Goal: Check status: Check status

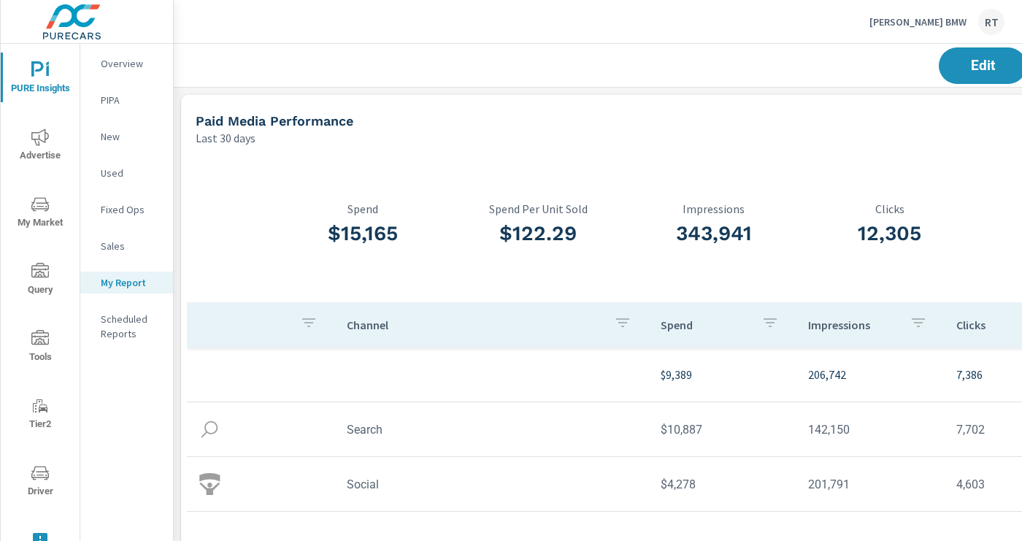
scroll to position [3870, 1081]
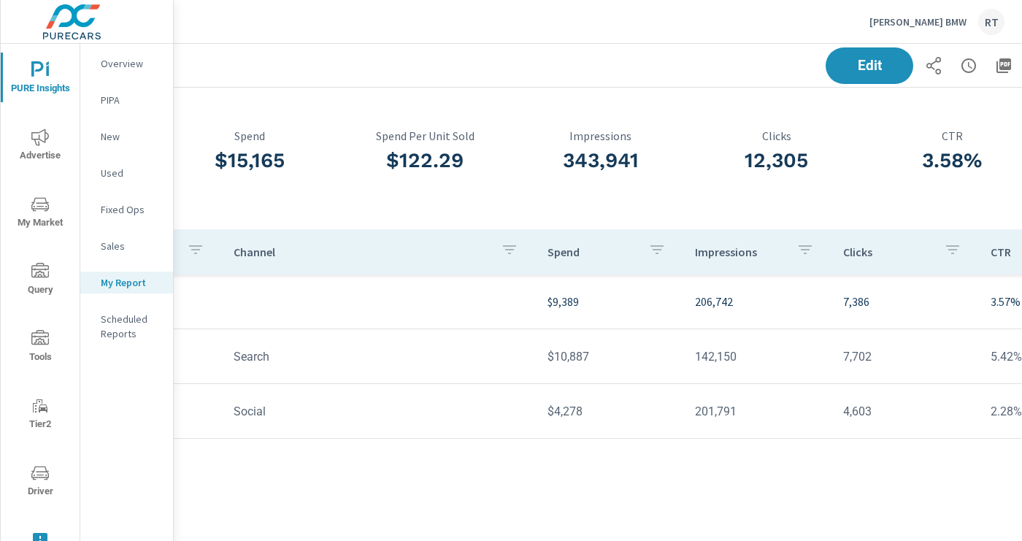
click at [936, 18] on p "[PERSON_NAME] BMW" at bounding box center [917, 21] width 97 height 13
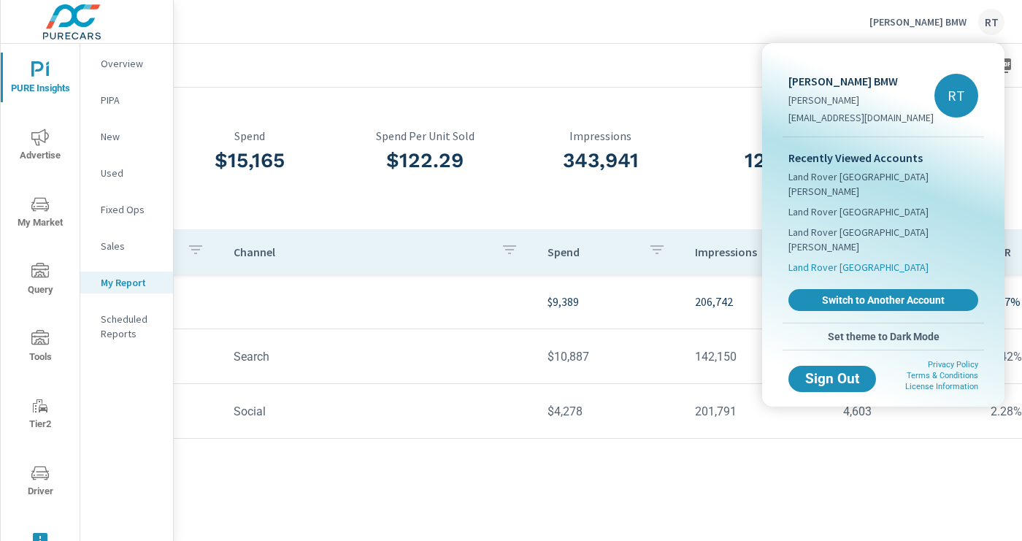
click at [825, 260] on span "Land Rover [GEOGRAPHIC_DATA]" at bounding box center [858, 267] width 140 height 15
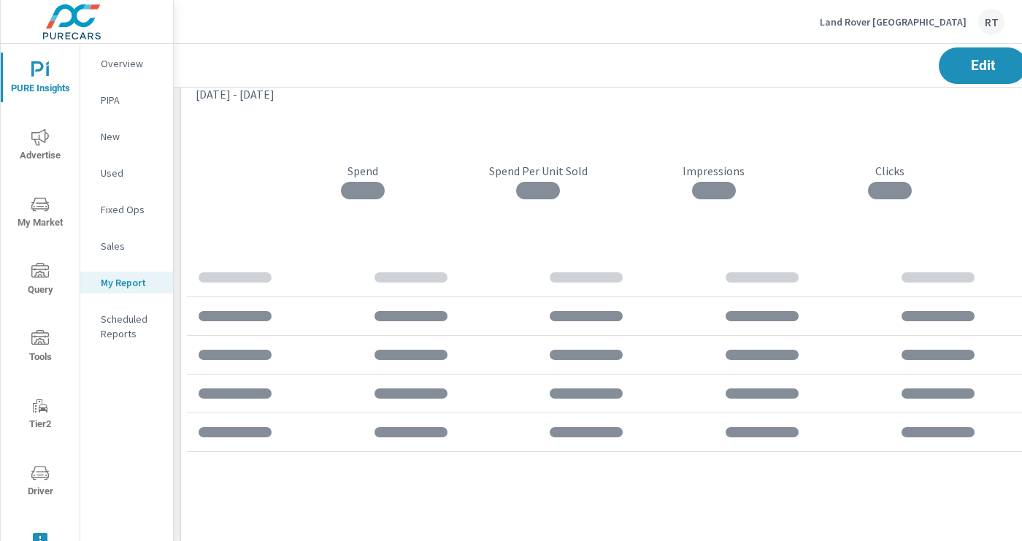
scroll to position [2694, 1081]
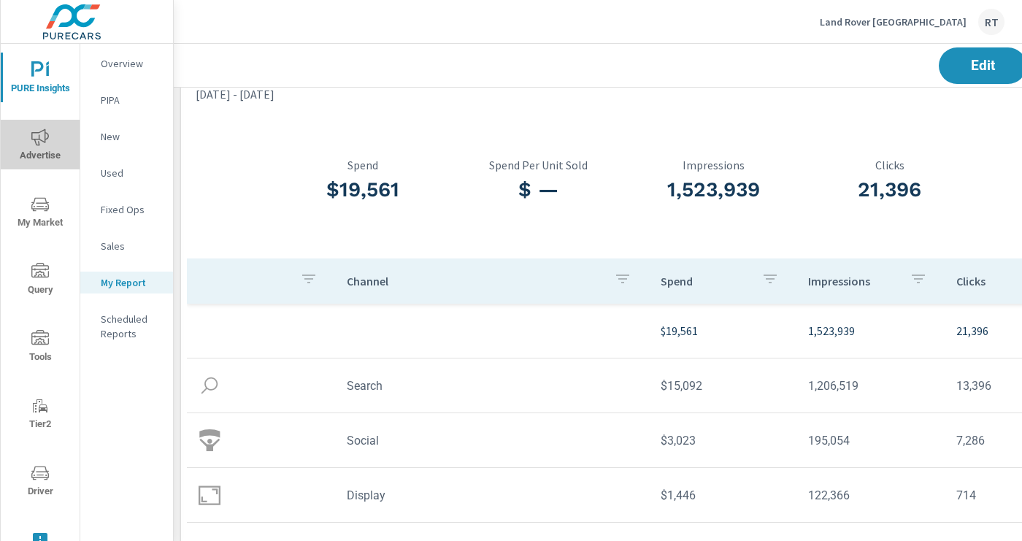
click at [41, 135] on icon "nav menu" at bounding box center [40, 137] width 18 height 18
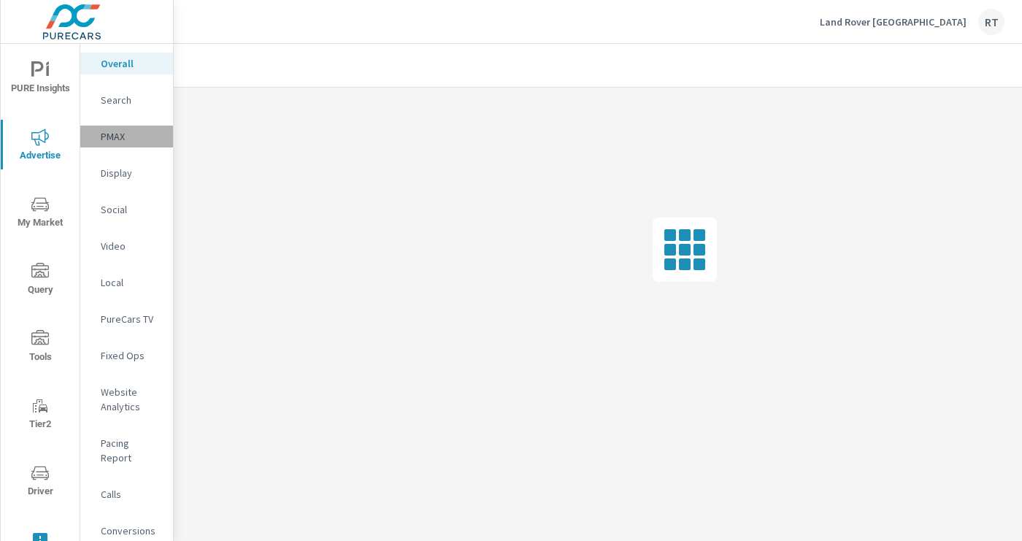
click at [112, 137] on p "PMAX" at bounding box center [131, 136] width 61 height 15
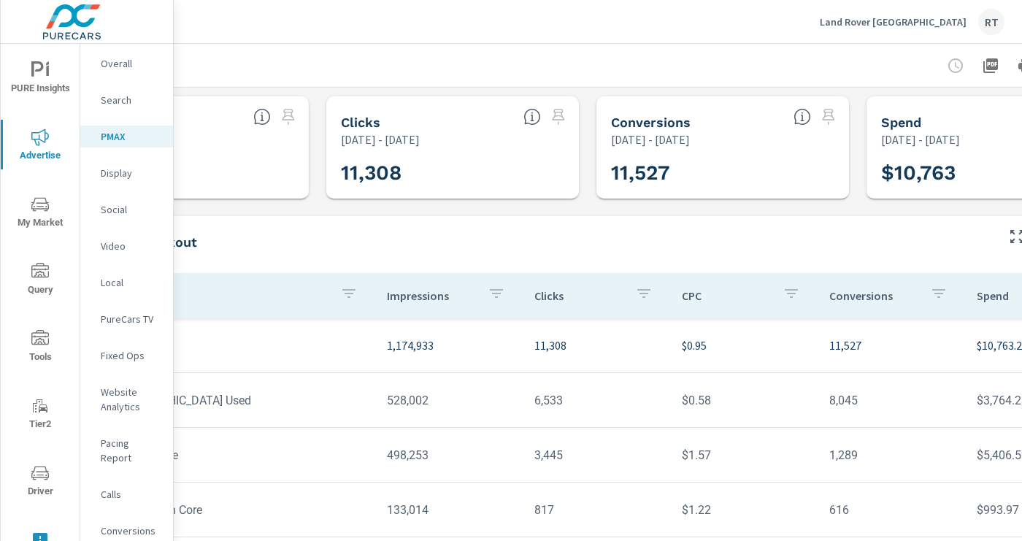
scroll to position [0, 232]
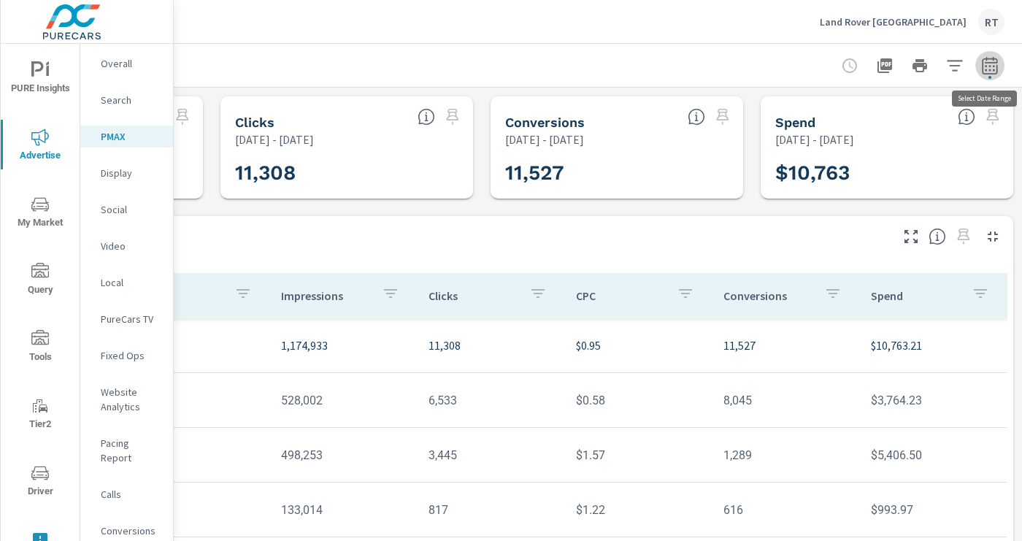
click at [994, 63] on icon "button" at bounding box center [990, 66] width 18 height 18
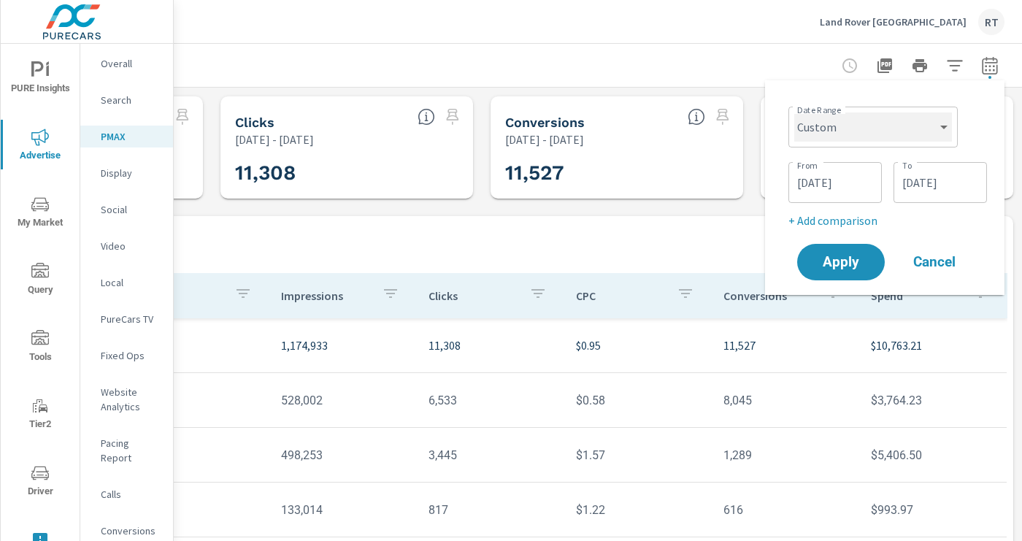
click at [944, 128] on select "Custom [DATE] Last week Last 7 days Last 14 days Last 30 days Last 45 days Last…" at bounding box center [873, 126] width 158 height 29
click at [794, 112] on select "Custom [DATE] Last week Last 7 days Last 14 days Last 30 days Last 45 days Last…" at bounding box center [873, 126] width 158 height 29
select select "Last 30 days"
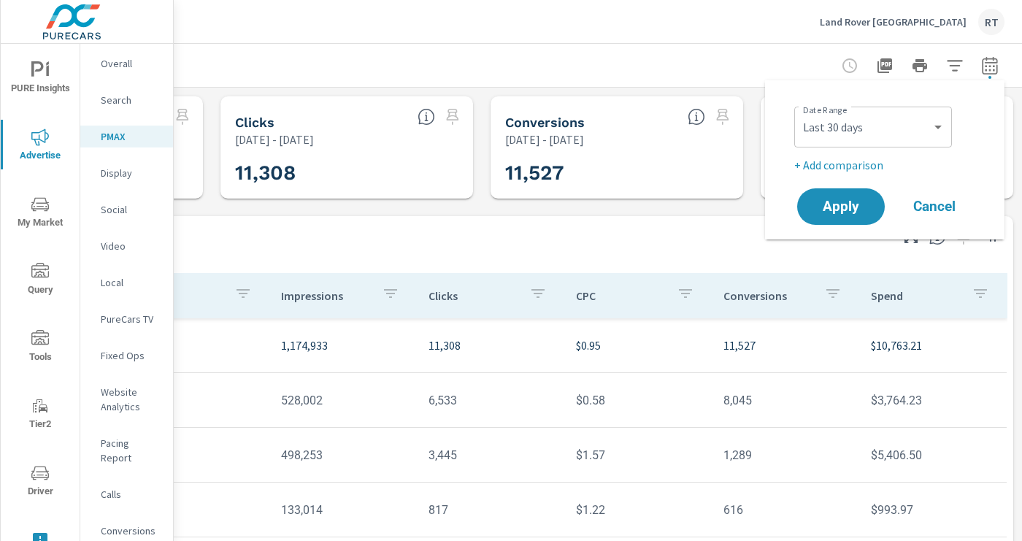
click at [847, 166] on p "+ Add comparison" at bounding box center [887, 165] width 187 height 18
select select "Previous period"
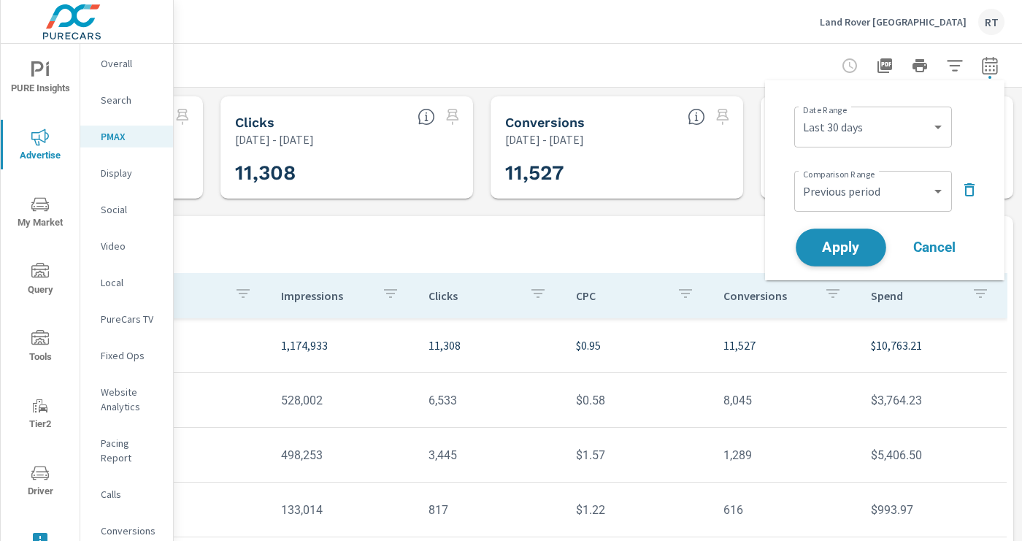
click at [844, 242] on span "Apply" at bounding box center [841, 248] width 60 height 14
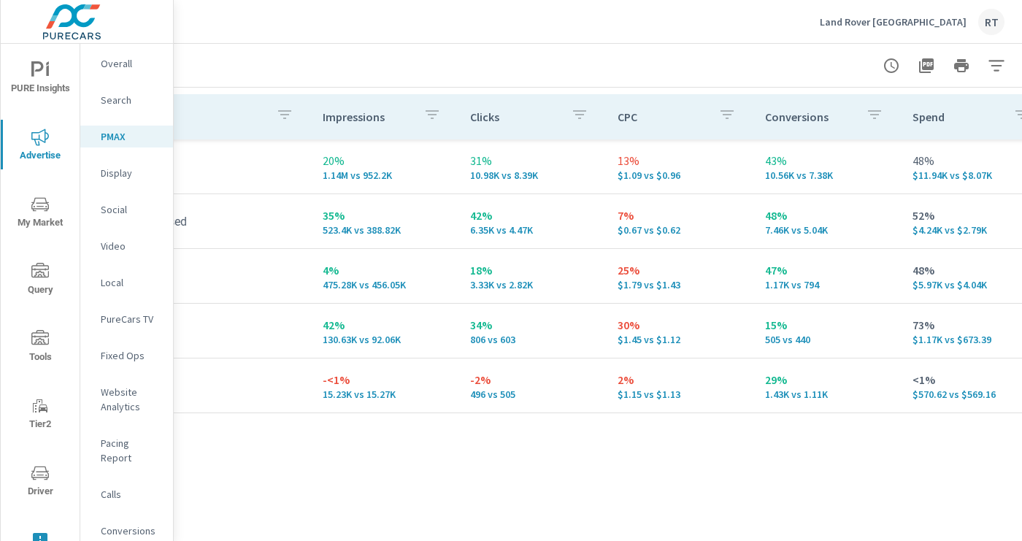
scroll to position [215, 232]
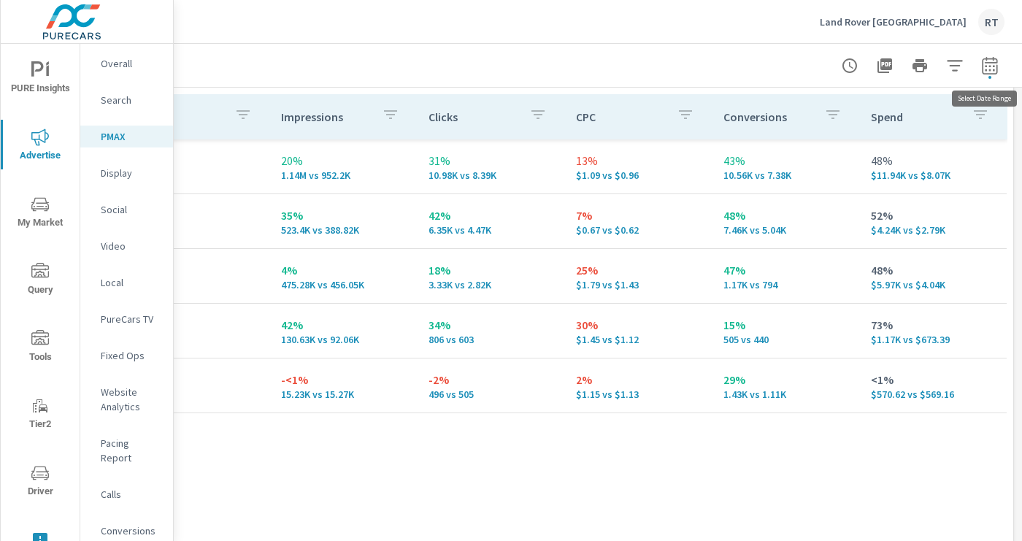
click at [991, 66] on icon "button" at bounding box center [990, 66] width 18 height 18
select select "Last 30 days"
select select "Previous period"
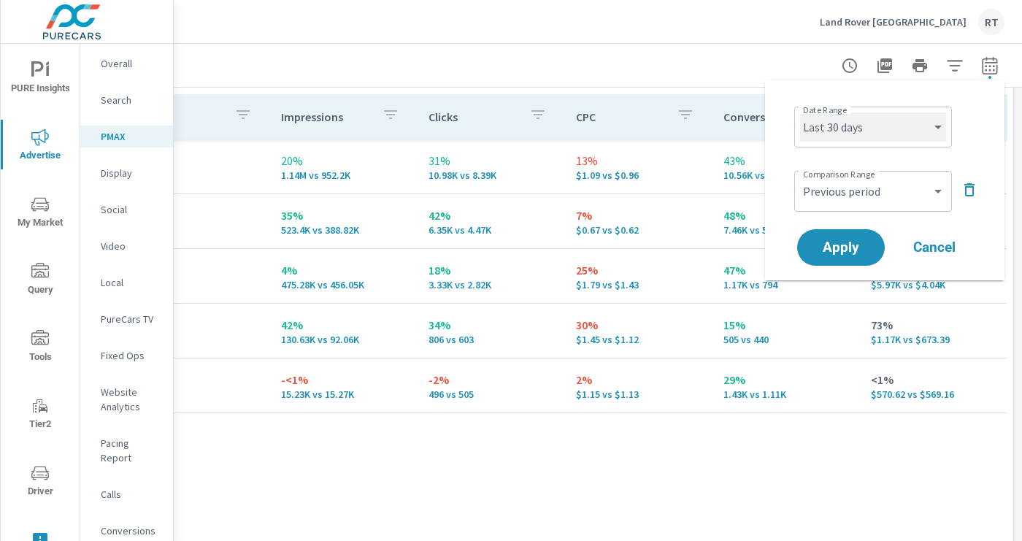
click at [937, 137] on select "Custom [DATE] Last week Last 7 days Last 14 days Last 30 days Last 45 days Last…" at bounding box center [873, 126] width 146 height 29
click at [800, 112] on select "Custom [DATE] Last week Last 7 days Last 14 days Last 30 days Last 45 days Last…" at bounding box center [873, 126] width 146 height 29
select select "custom"
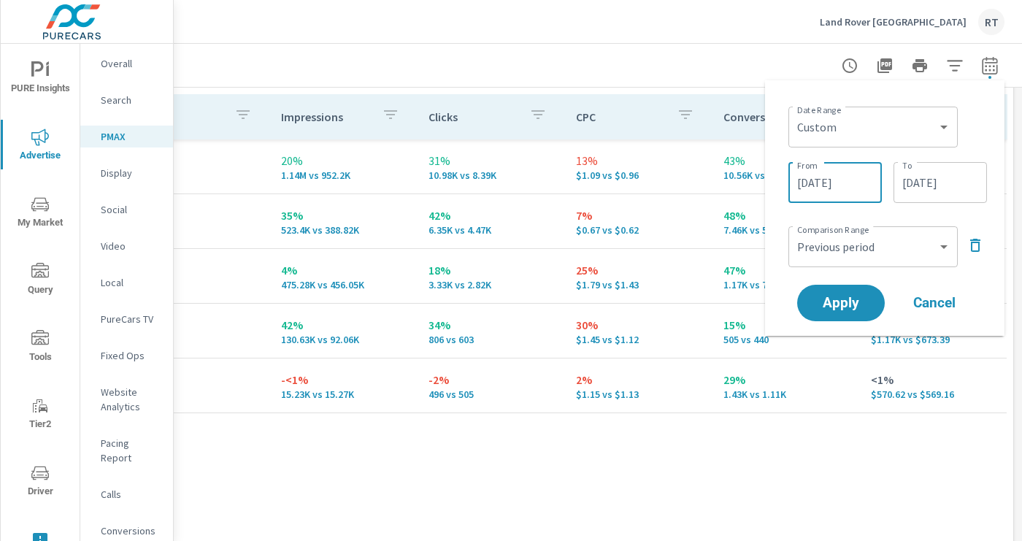
click at [867, 185] on input "[DATE]" at bounding box center [835, 182] width 82 height 29
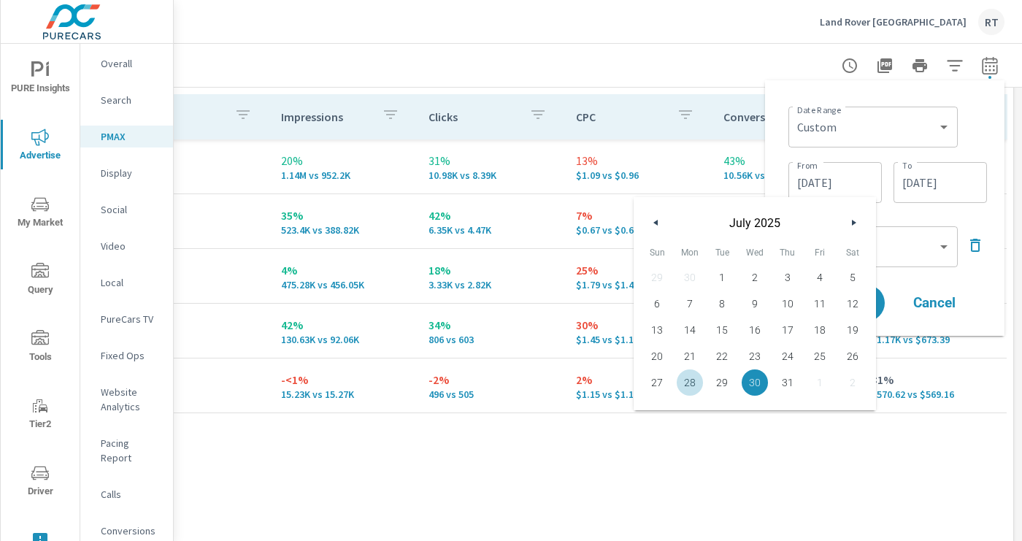
click at [688, 381] on span "28" at bounding box center [690, 382] width 33 height 19
type input "[DATE]"
click at [969, 188] on input "[DATE]" at bounding box center [940, 182] width 82 height 29
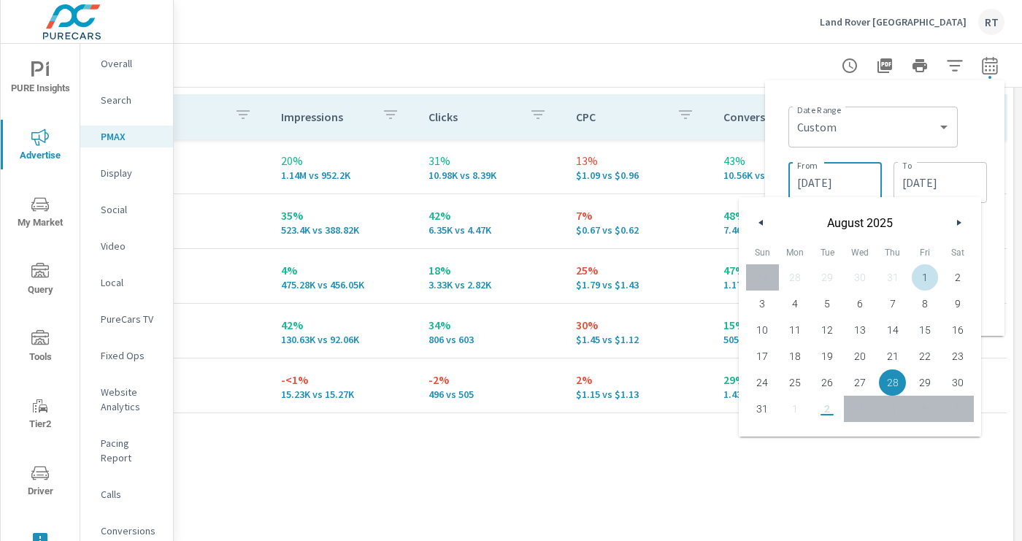
click at [866, 185] on input "[DATE]" at bounding box center [835, 182] width 82 height 29
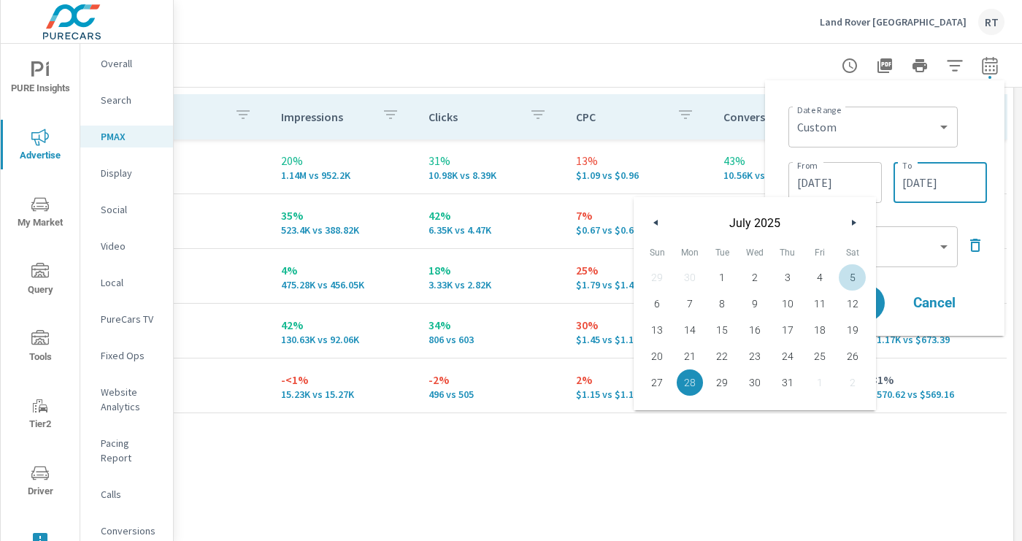
click at [971, 189] on input "[DATE]" at bounding box center [940, 182] width 82 height 29
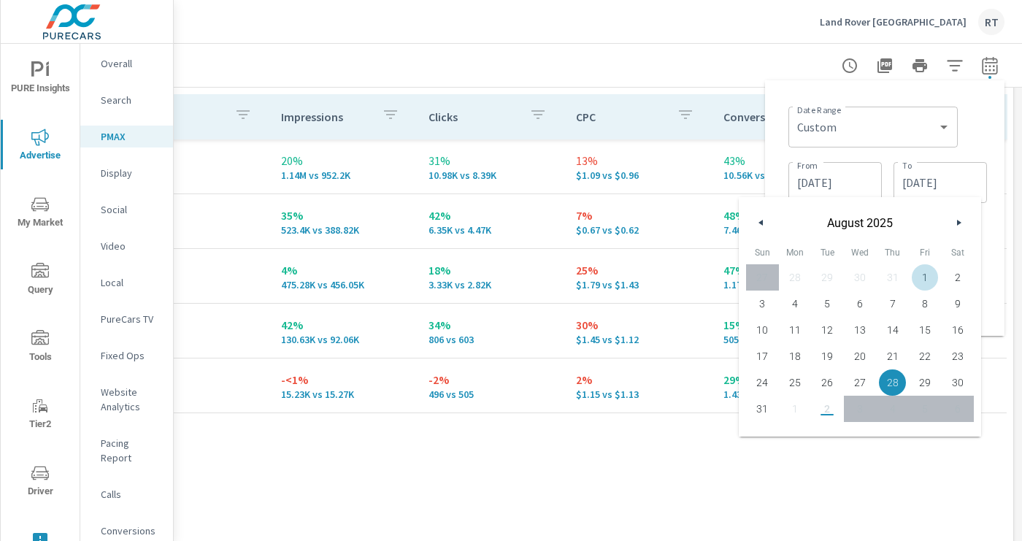
click at [958, 223] on icon "button" at bounding box center [960, 223] width 7 height 6
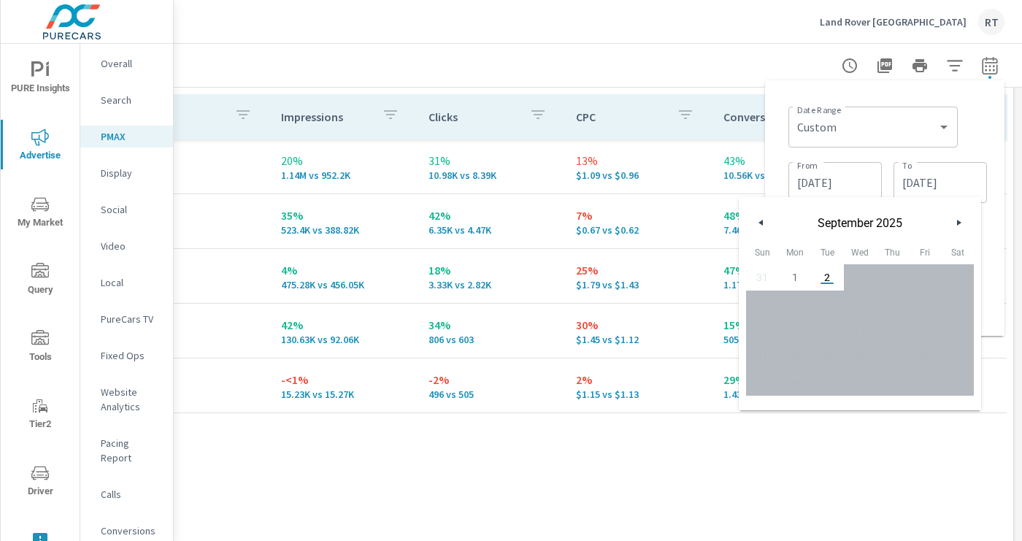
click at [825, 274] on span "2" at bounding box center [827, 277] width 33 height 19
click at [791, 282] on span "1" at bounding box center [795, 277] width 33 height 19
type input "[DATE]"
click at [979, 139] on div "Date Range Custom [DATE] Last week Last 7 days Last 14 days Last 30 days Last 4…" at bounding box center [887, 126] width 199 height 50
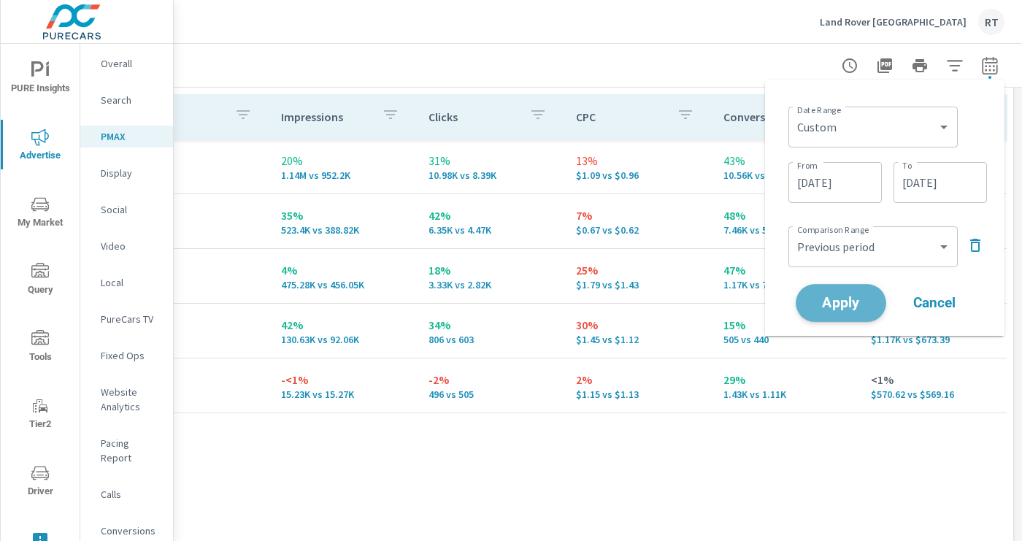
click at [840, 310] on span "Apply" at bounding box center [841, 303] width 60 height 14
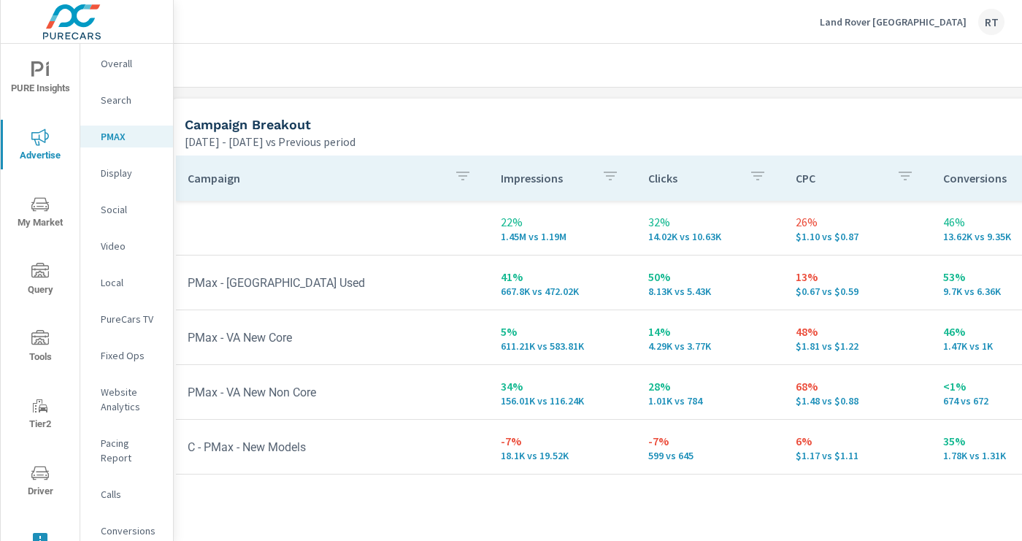
scroll to position [154, 16]
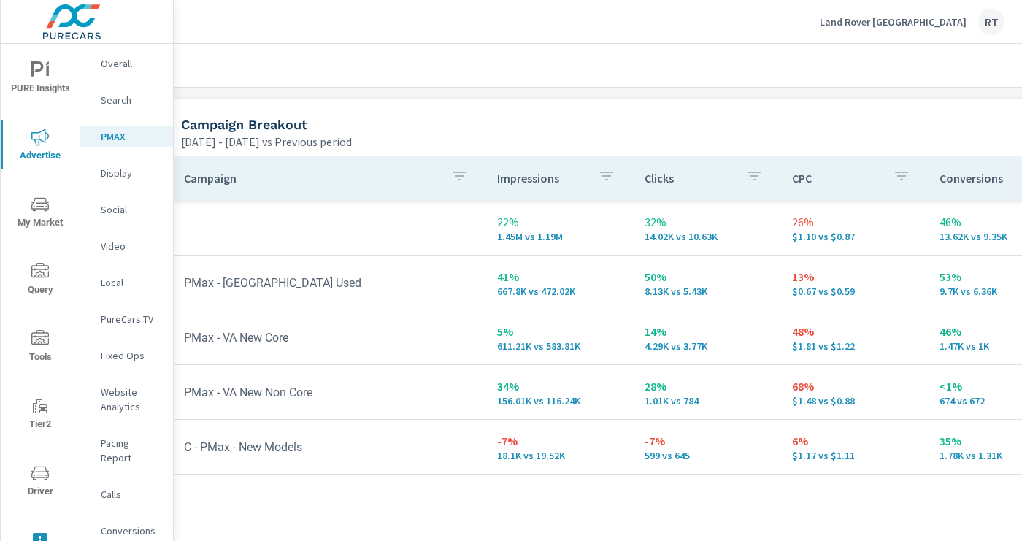
click at [922, 23] on p "Land Rover [GEOGRAPHIC_DATA]" at bounding box center [893, 21] width 147 height 13
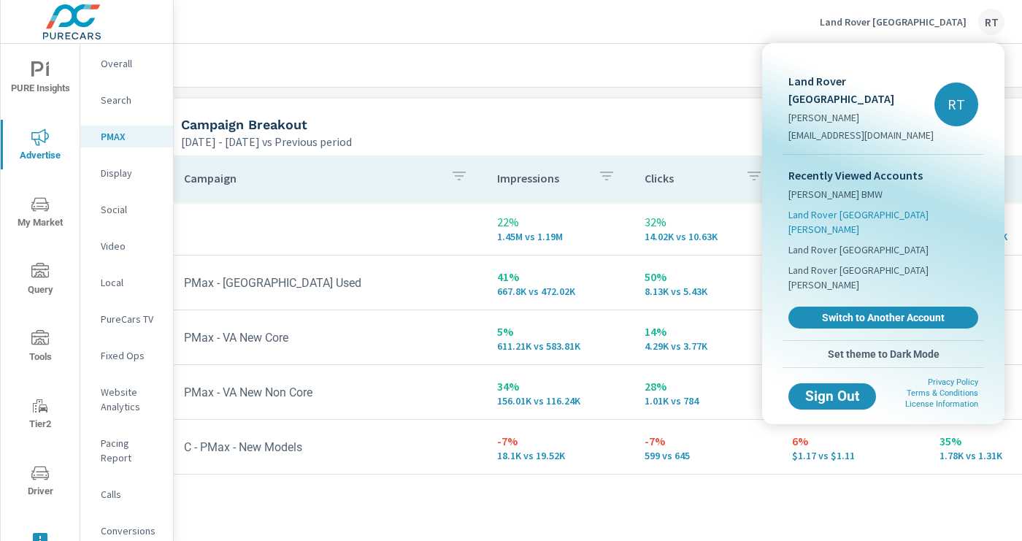
click at [827, 207] on span "Land Rover [GEOGRAPHIC_DATA][PERSON_NAME]" at bounding box center [883, 221] width 190 height 29
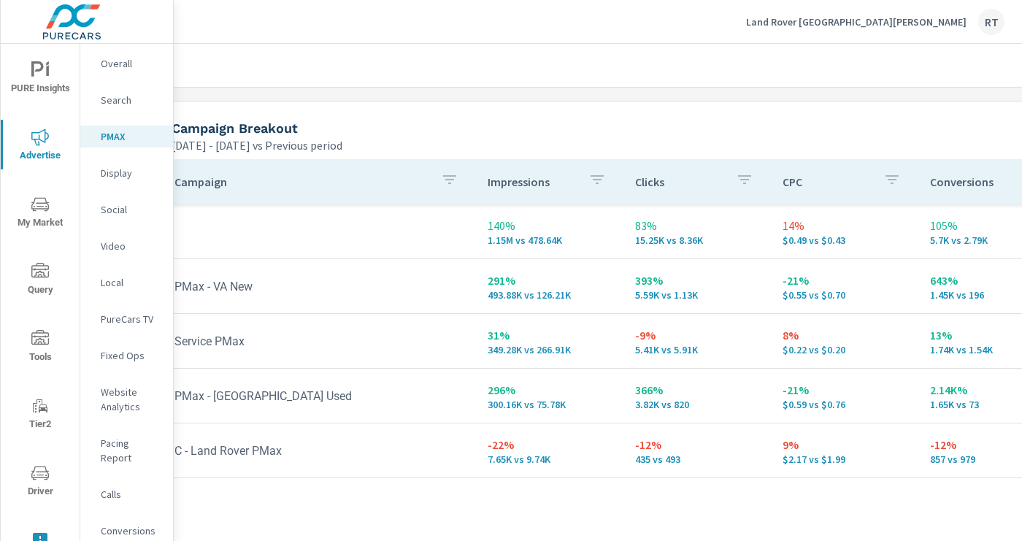
scroll to position [153, 26]
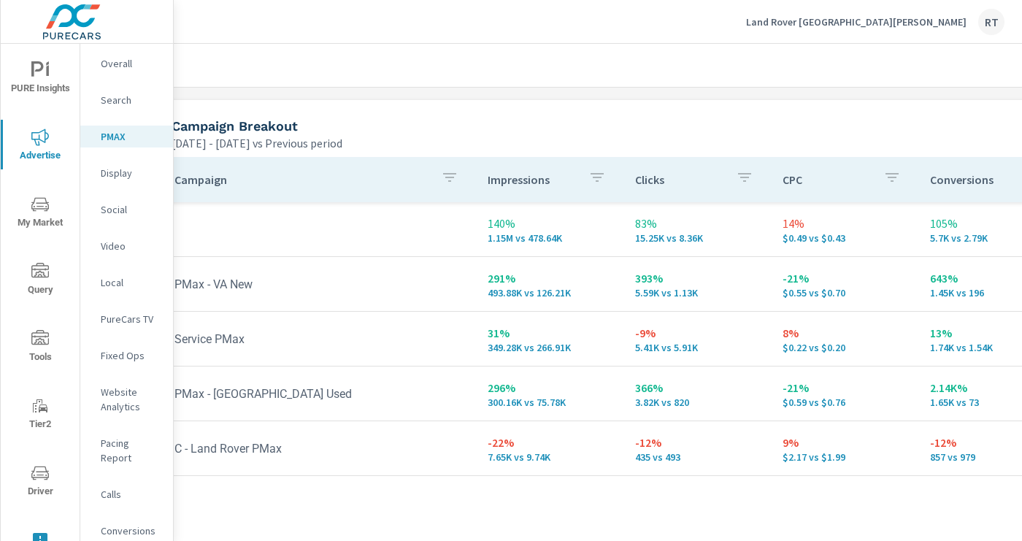
click at [907, 22] on p "Land Rover [GEOGRAPHIC_DATA][PERSON_NAME]" at bounding box center [856, 21] width 220 height 13
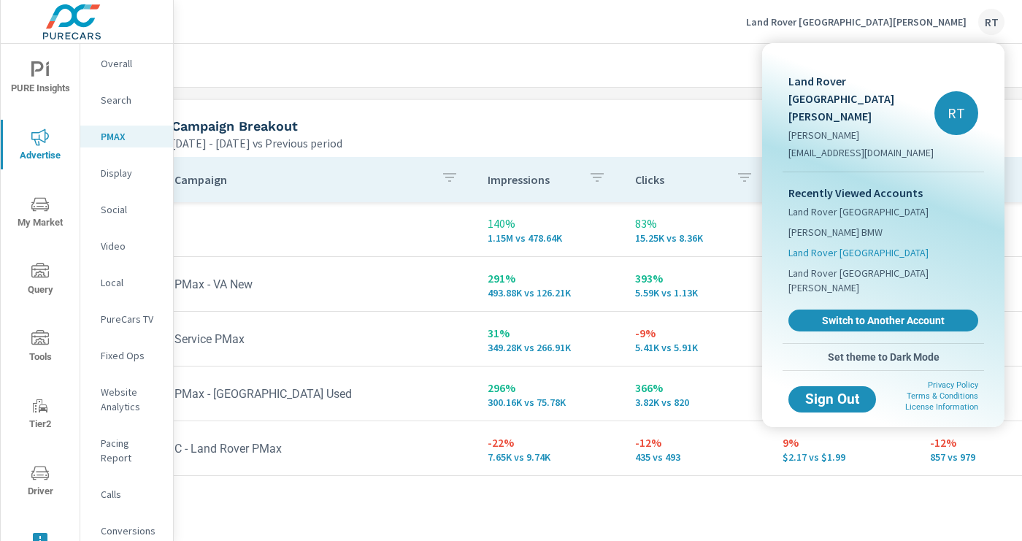
click at [844, 245] on span "Land Rover [GEOGRAPHIC_DATA]" at bounding box center [858, 252] width 140 height 15
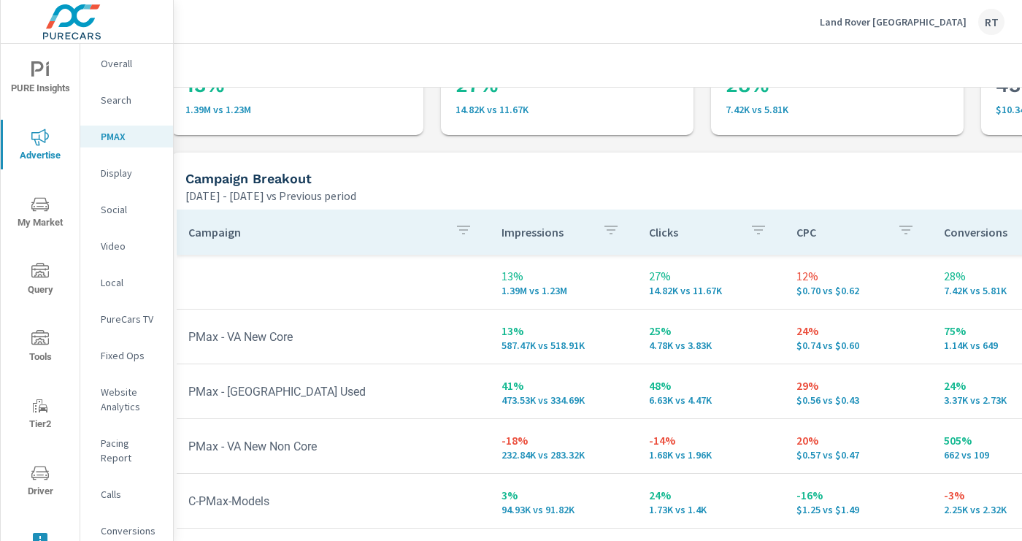
scroll to position [0, 12]
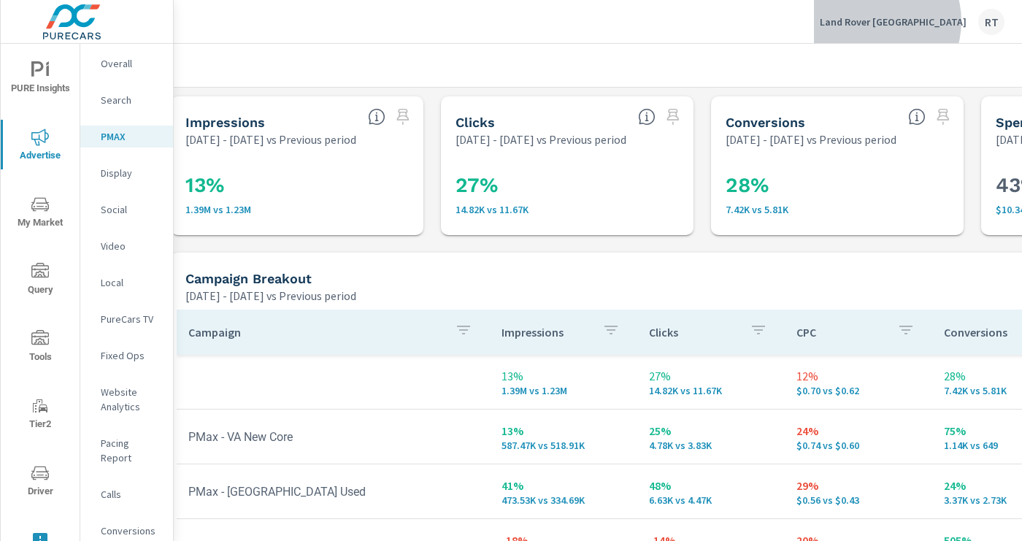
click at [923, 21] on p "Land Rover [GEOGRAPHIC_DATA]" at bounding box center [893, 21] width 147 height 13
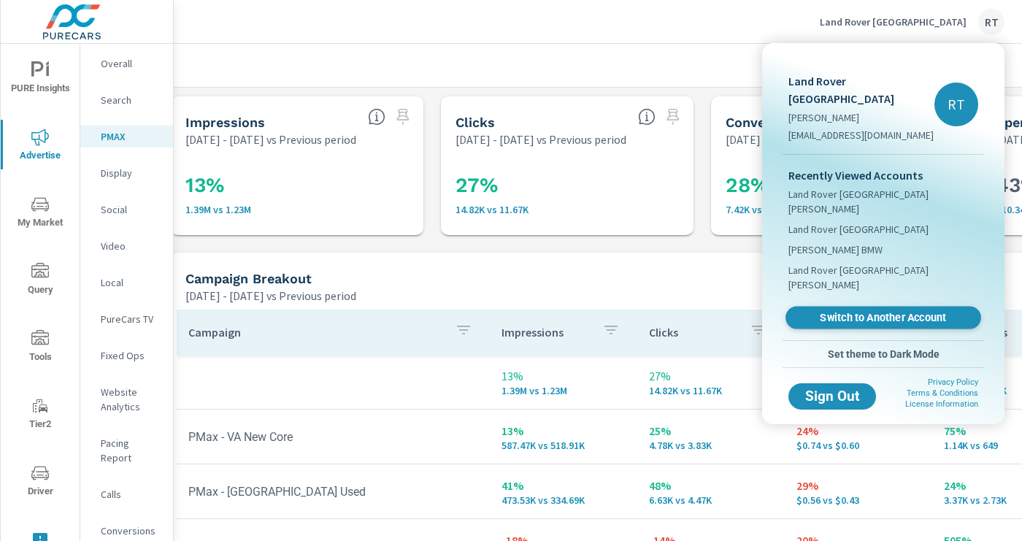
click at [850, 311] on span "Switch to Another Account" at bounding box center [883, 318] width 179 height 14
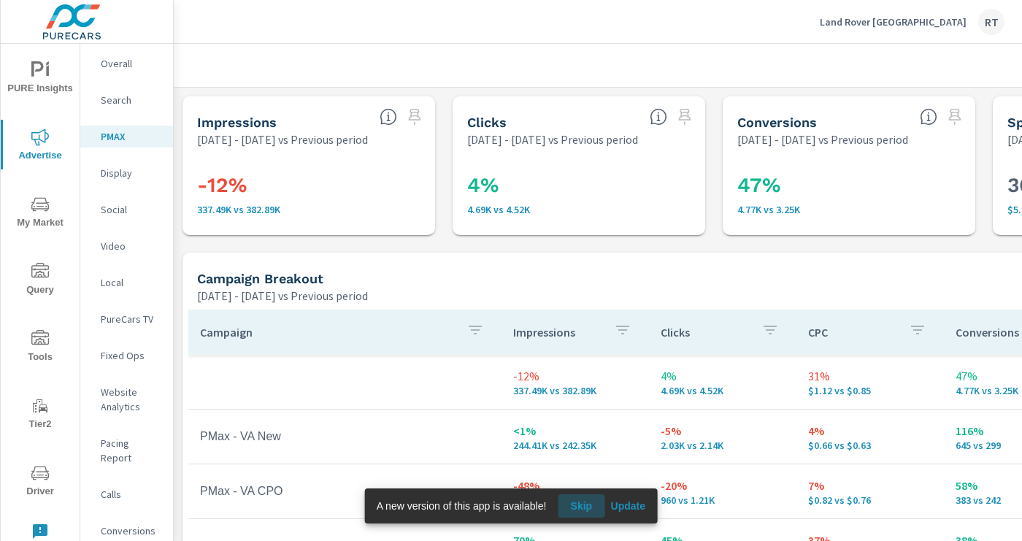
click at [585, 504] on span "Skip" at bounding box center [581, 505] width 35 height 13
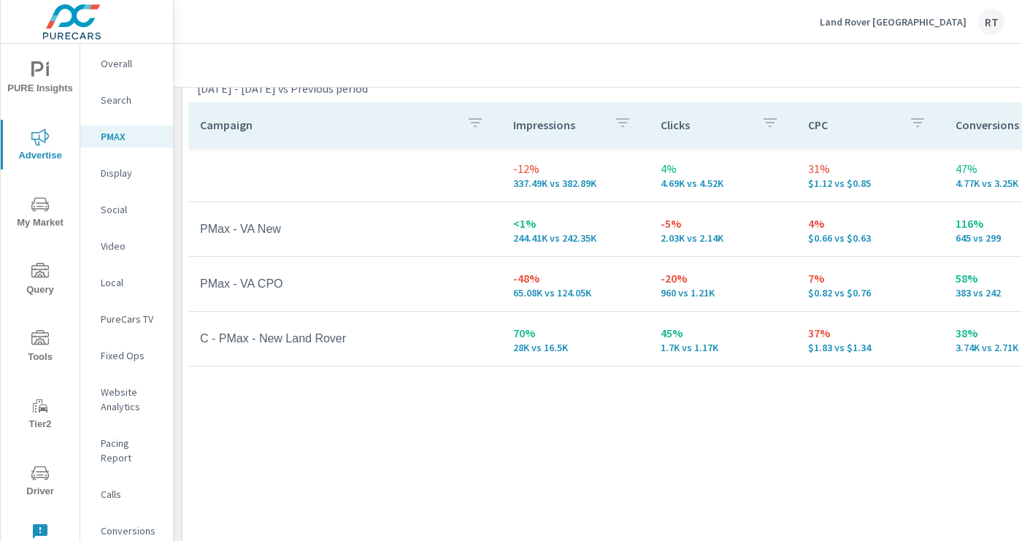
scroll to position [224, 0]
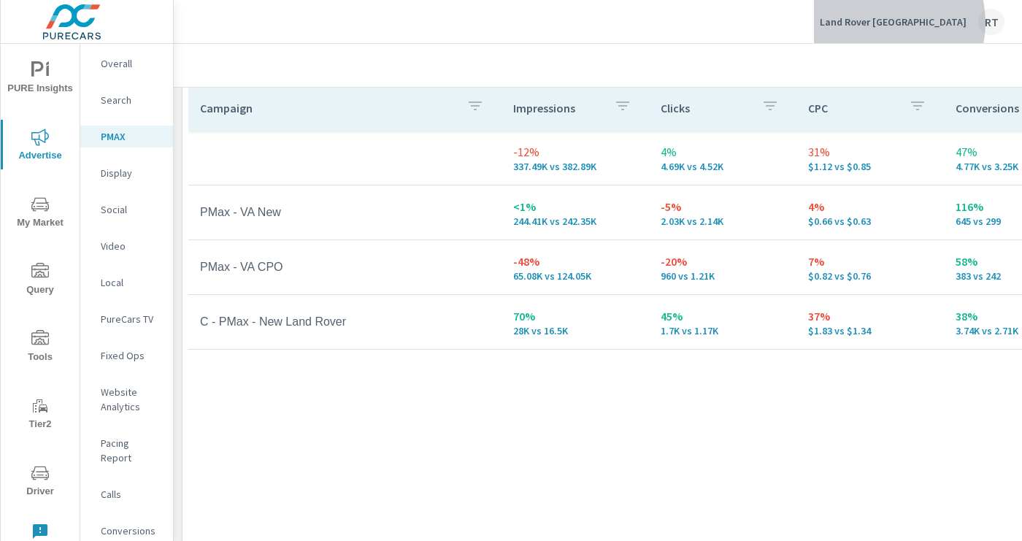
click at [902, 23] on p "Land Rover Newport Beach" at bounding box center [893, 21] width 147 height 13
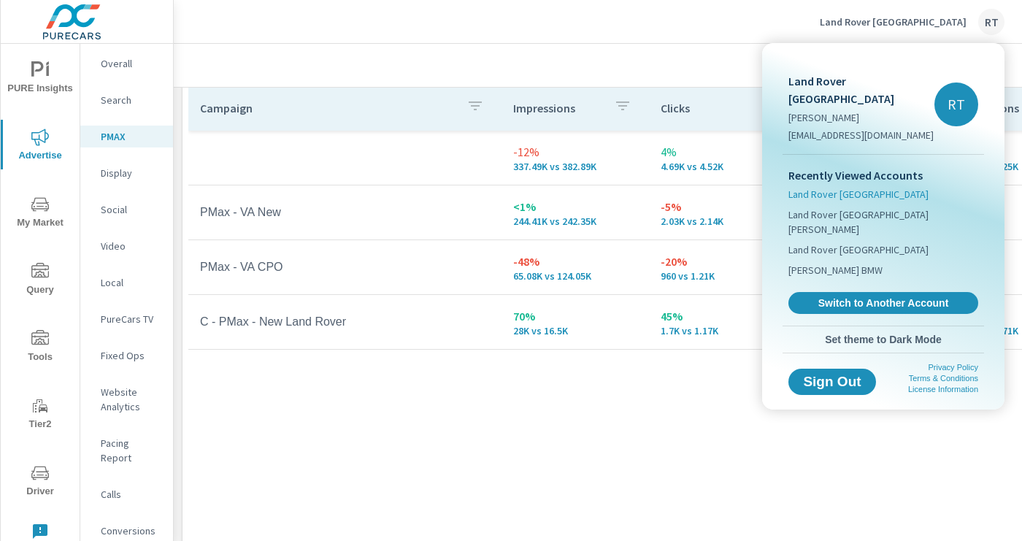
click at [834, 187] on span "Land Rover [GEOGRAPHIC_DATA]" at bounding box center [858, 194] width 140 height 15
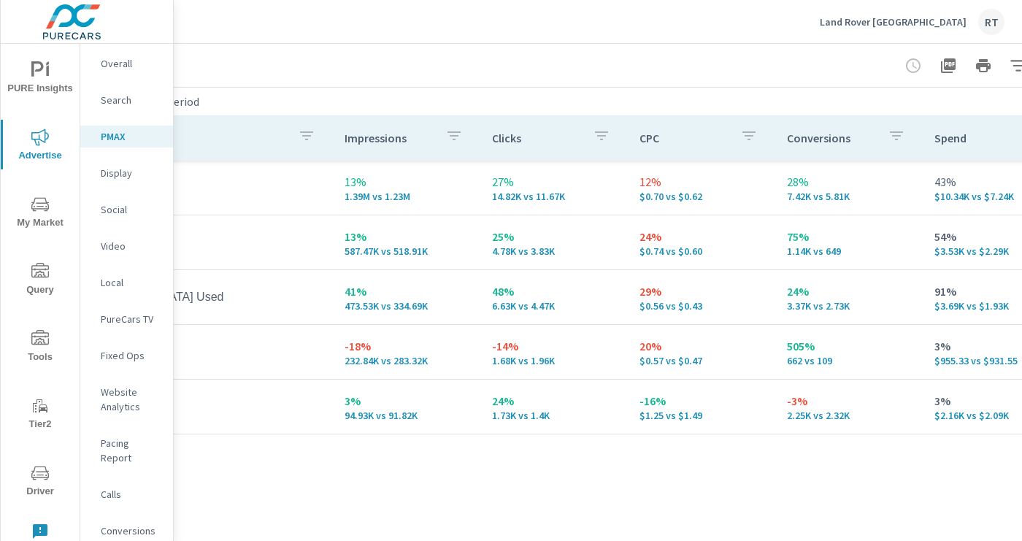
scroll to position [194, 0]
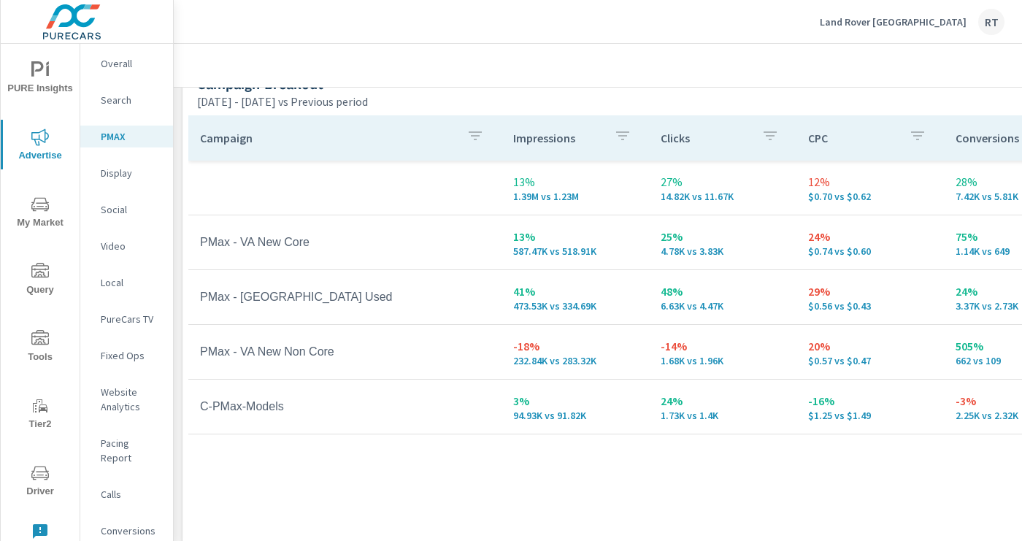
click at [910, 22] on p "Land Rover [GEOGRAPHIC_DATA]" at bounding box center [893, 21] width 147 height 13
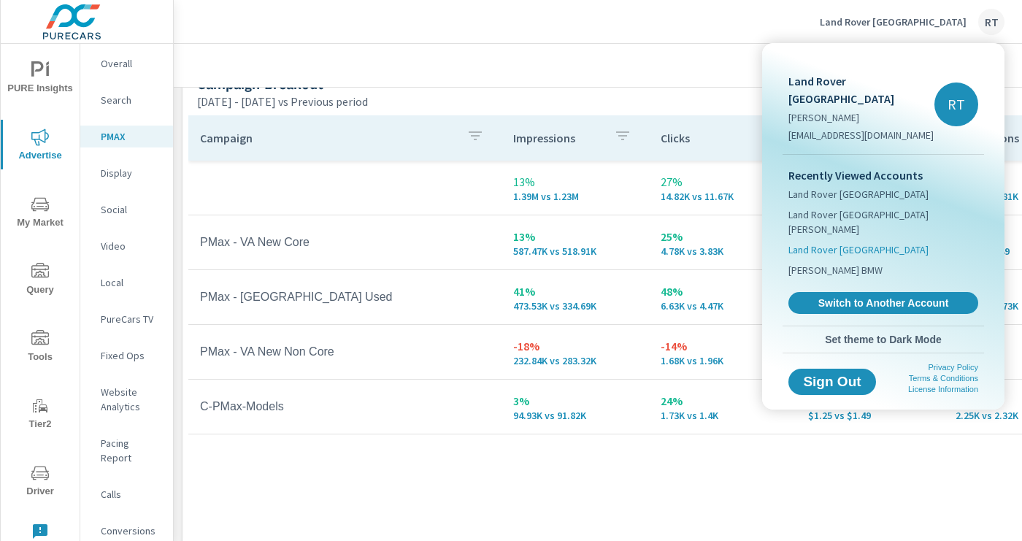
click at [828, 242] on span "Land Rover [GEOGRAPHIC_DATA]" at bounding box center [858, 249] width 140 height 15
